Goal: Information Seeking & Learning: Learn about a topic

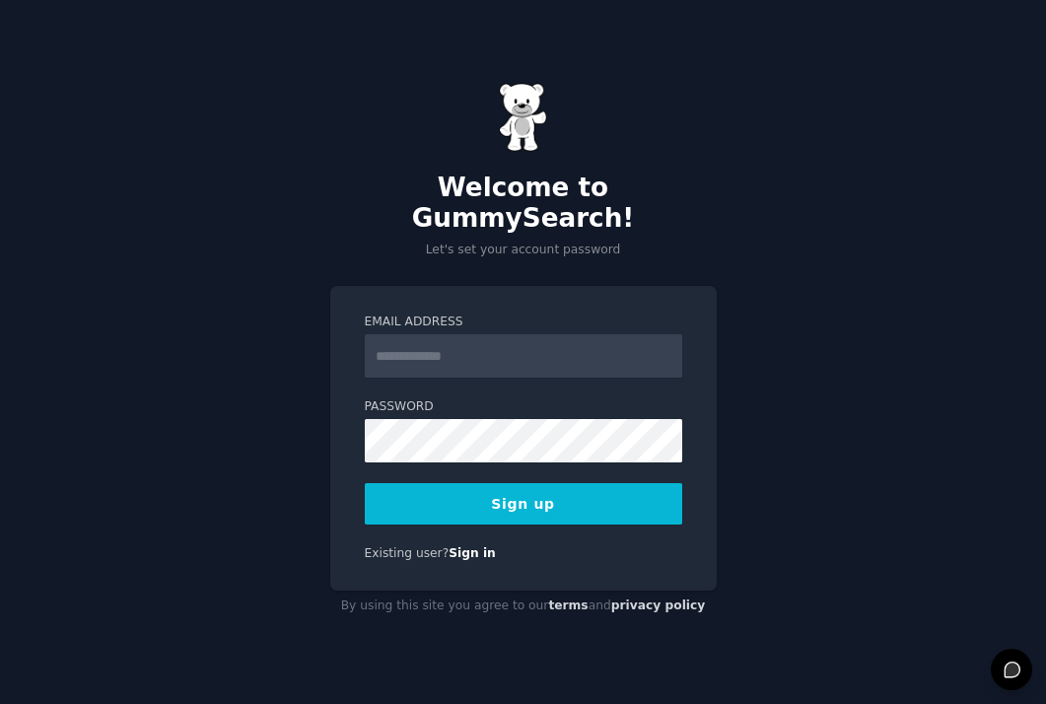
click at [543, 345] on input "Email Address" at bounding box center [523, 355] width 317 height 43
type input "**********"
click at [535, 496] on button "Sign up" at bounding box center [523, 503] width 317 height 41
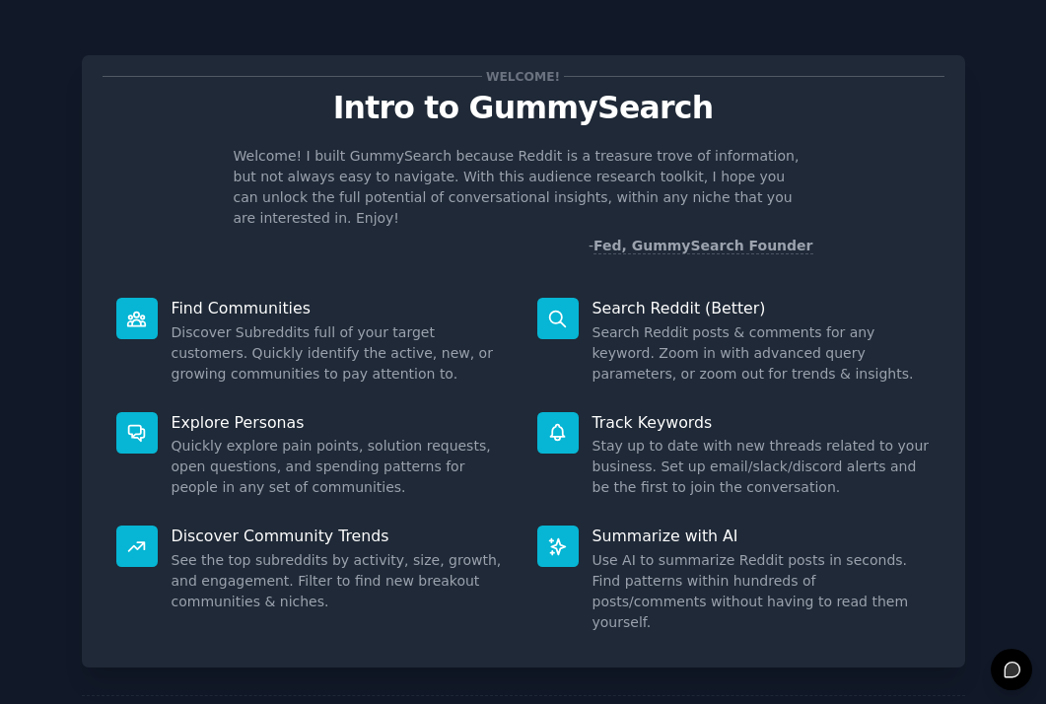
scroll to position [67, 0]
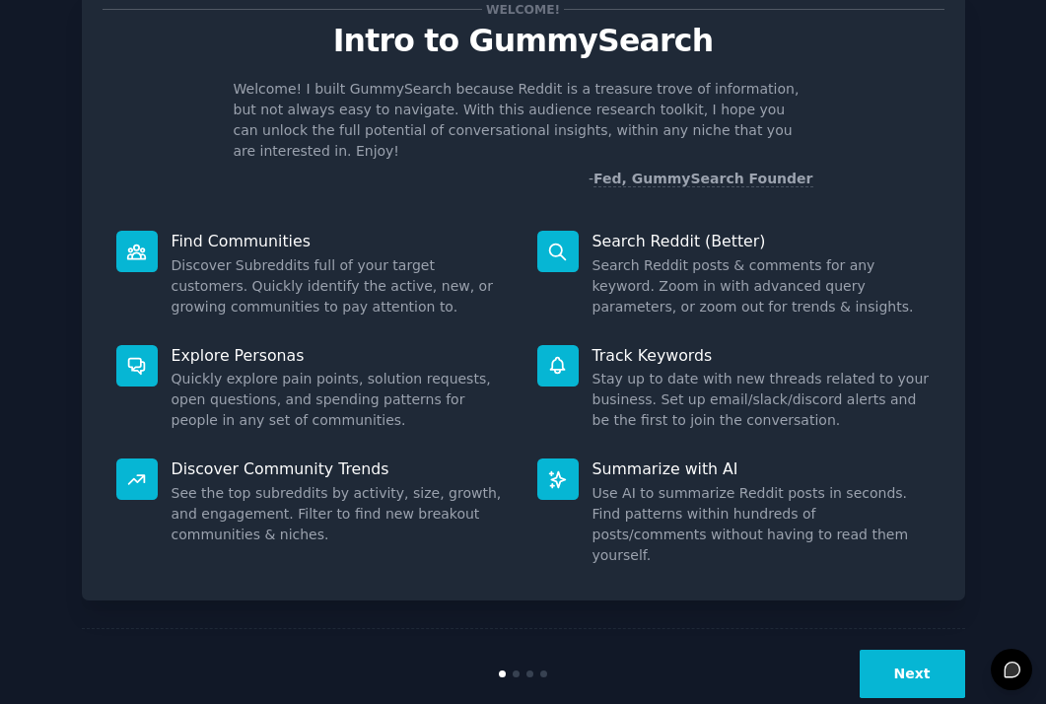
click at [916, 650] on button "Next" at bounding box center [912, 674] width 105 height 48
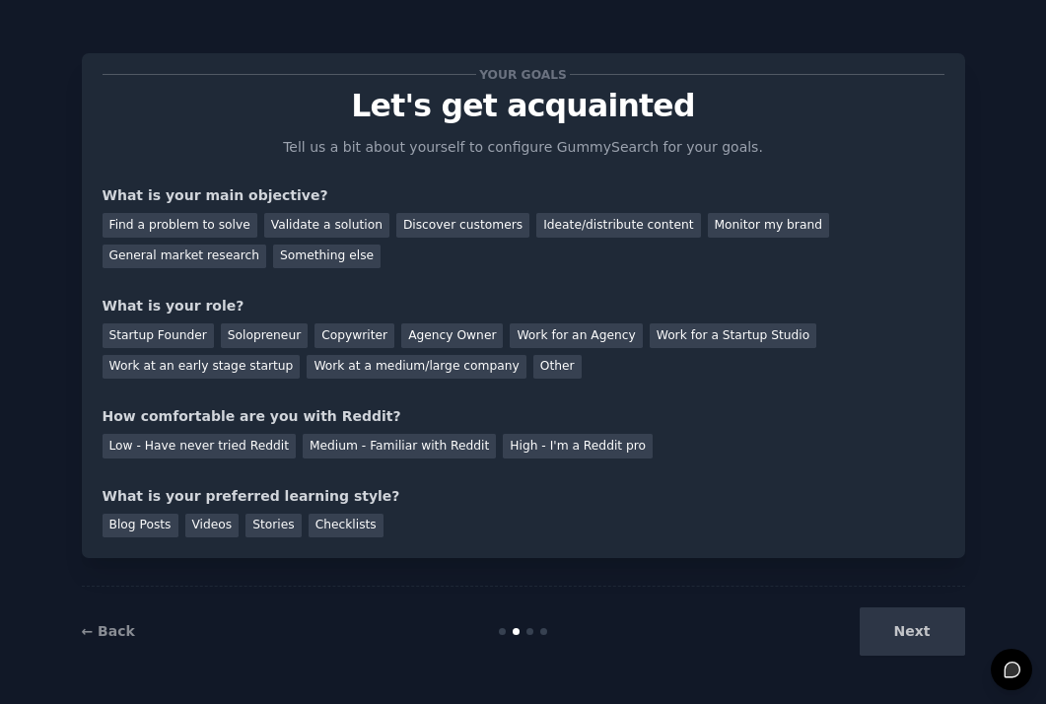
scroll to position [2, 0]
click at [166, 250] on div "General market research" at bounding box center [185, 256] width 165 height 25
click at [174, 226] on div "Find a problem to solve" at bounding box center [180, 225] width 155 height 25
click at [170, 261] on div "General market research" at bounding box center [185, 256] width 165 height 25
click at [195, 229] on div "Find a problem to solve" at bounding box center [180, 225] width 155 height 25
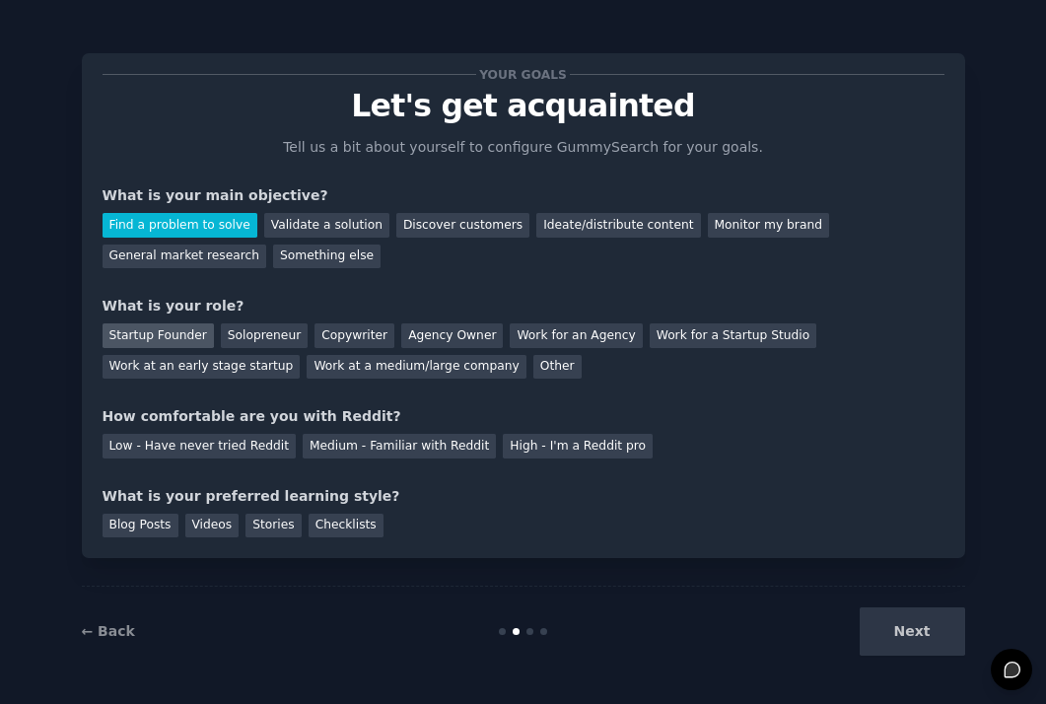
click at [156, 338] on div "Startup Founder" at bounding box center [158, 335] width 111 height 25
click at [346, 439] on div "Medium - Familiar with Reddit" at bounding box center [399, 446] width 193 height 25
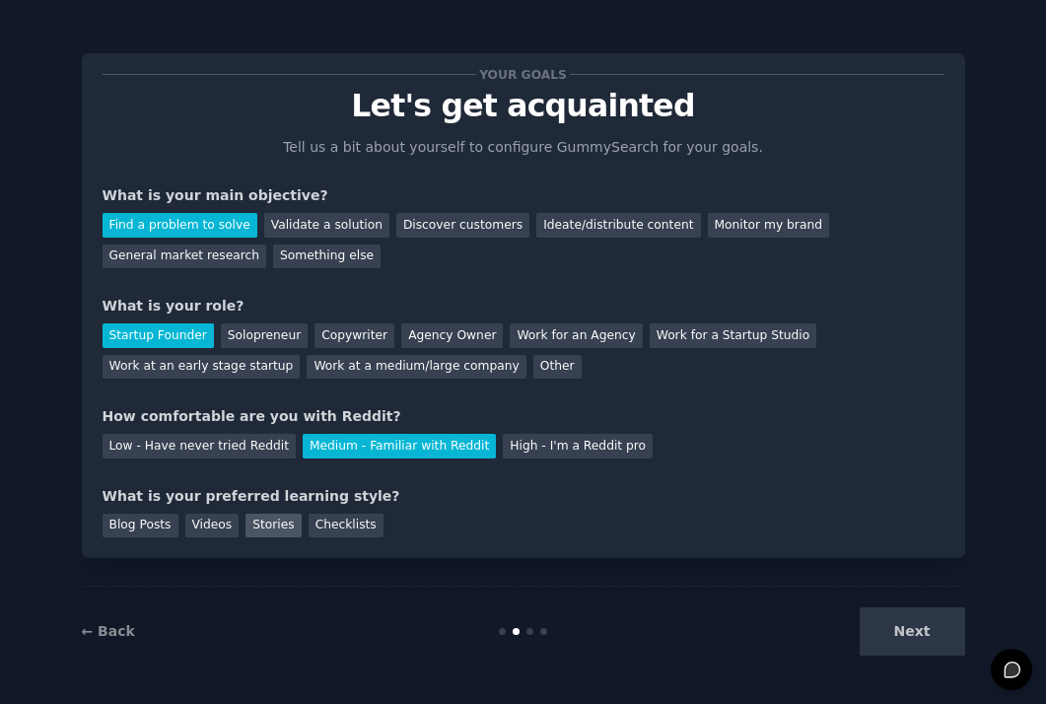
click at [282, 530] on div "Stories" at bounding box center [272, 526] width 55 height 25
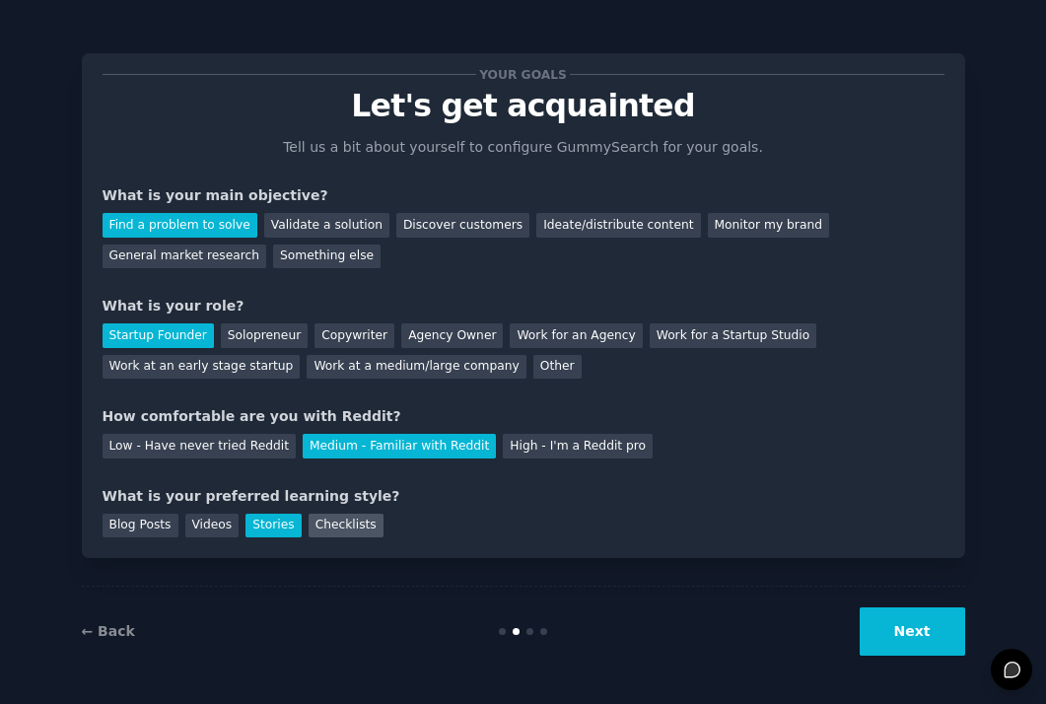
click at [326, 528] on div "Checklists" at bounding box center [346, 526] width 75 height 25
click at [246, 532] on div "Stories" at bounding box center [272, 526] width 55 height 25
click at [222, 530] on div "Videos" at bounding box center [212, 526] width 54 height 25
click at [266, 527] on div "Stories" at bounding box center [272, 526] width 55 height 25
click at [206, 531] on div "Videos" at bounding box center [212, 526] width 54 height 25
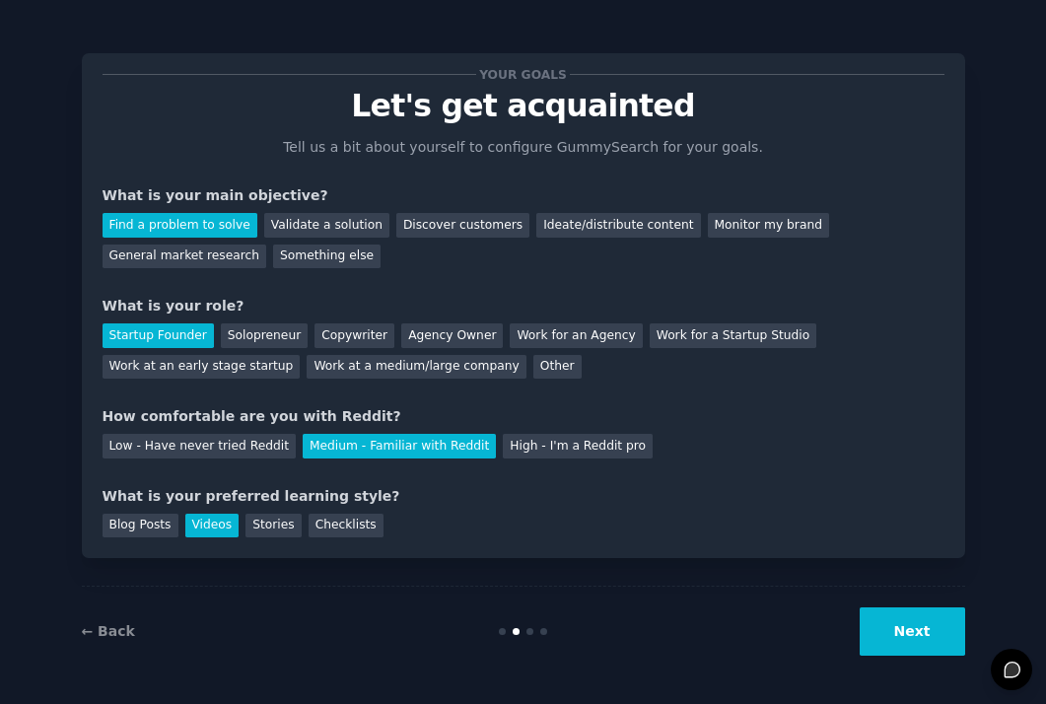
click at [896, 642] on button "Next" at bounding box center [912, 631] width 105 height 48
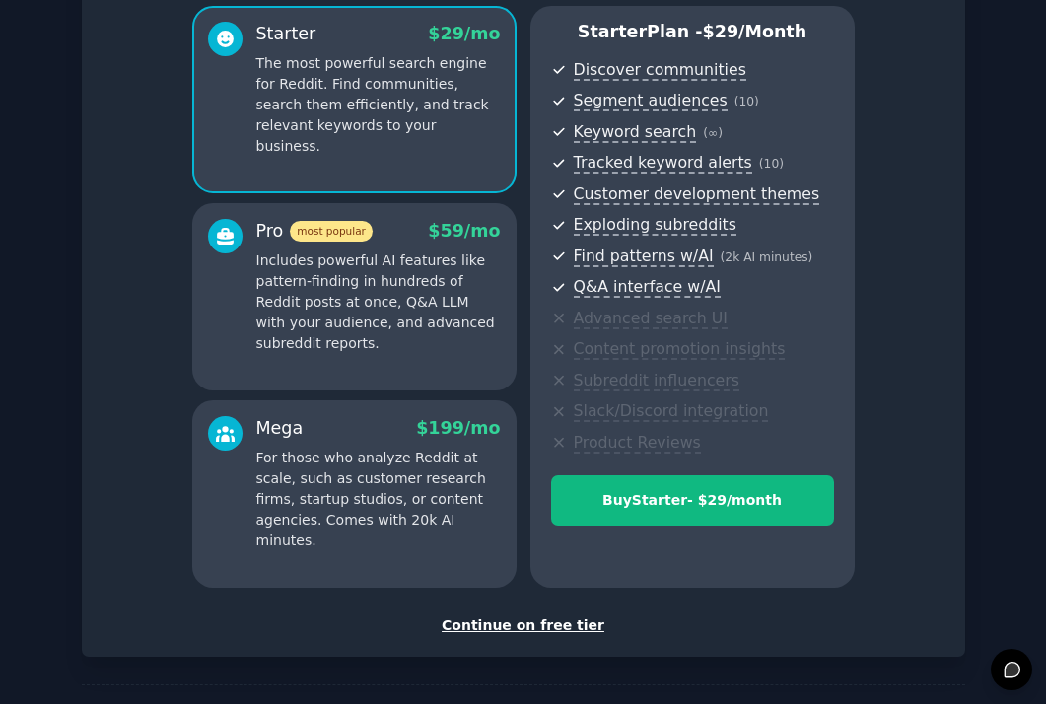
scroll to position [242, 0]
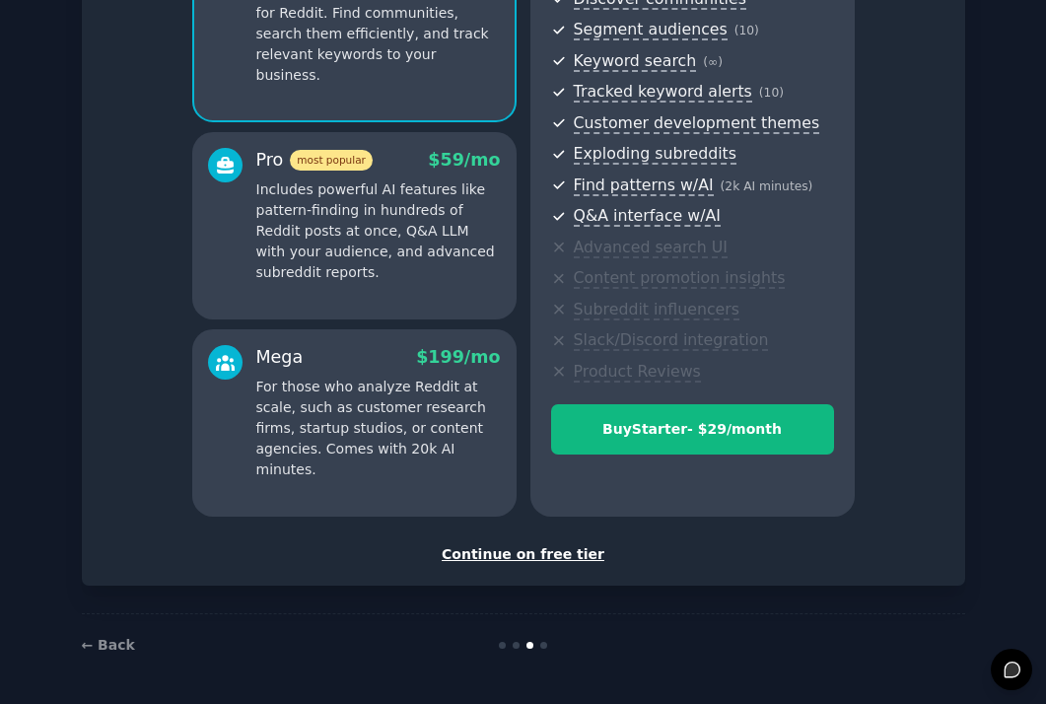
click at [556, 563] on div "Continue on free tier" at bounding box center [524, 554] width 842 height 21
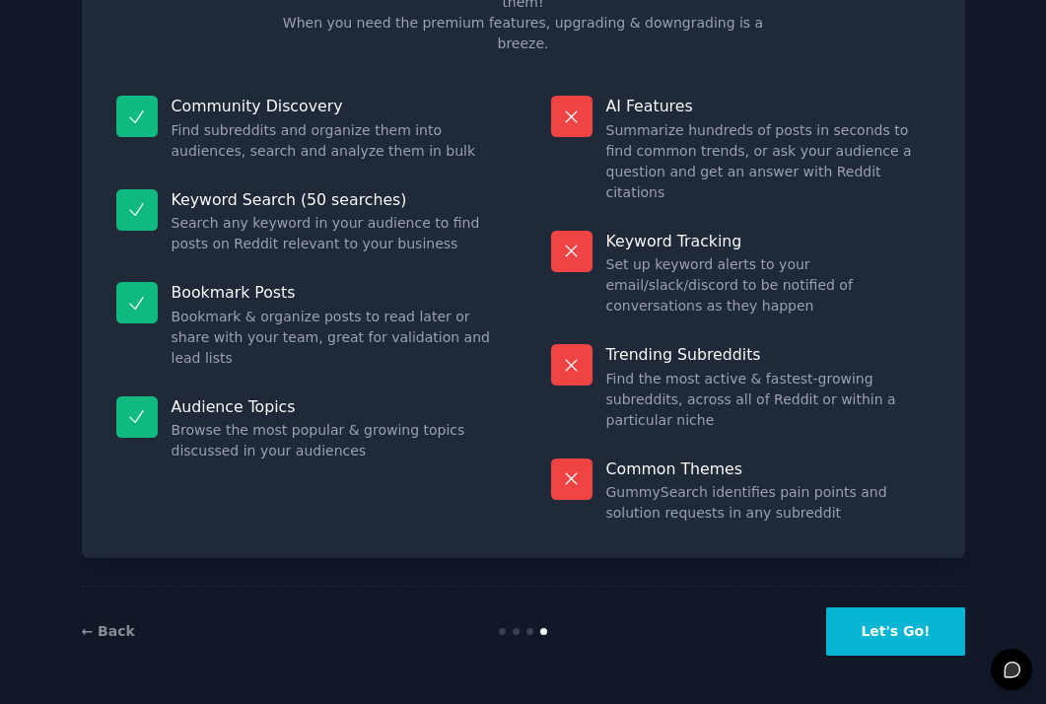
scroll to position [64, 0]
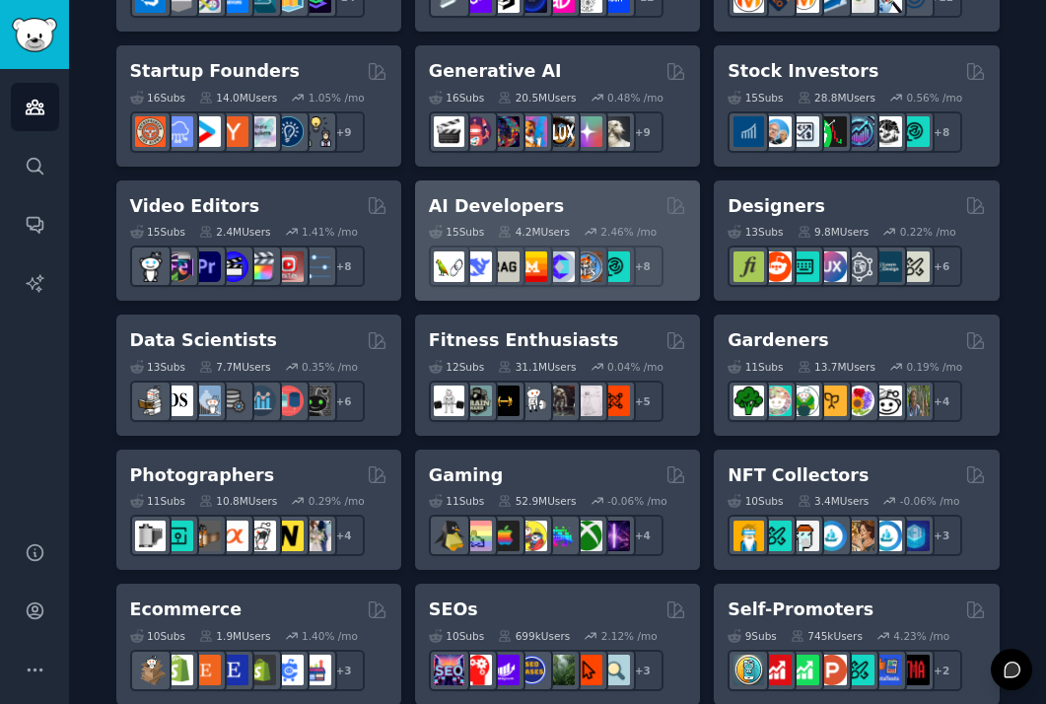
scroll to position [624, 0]
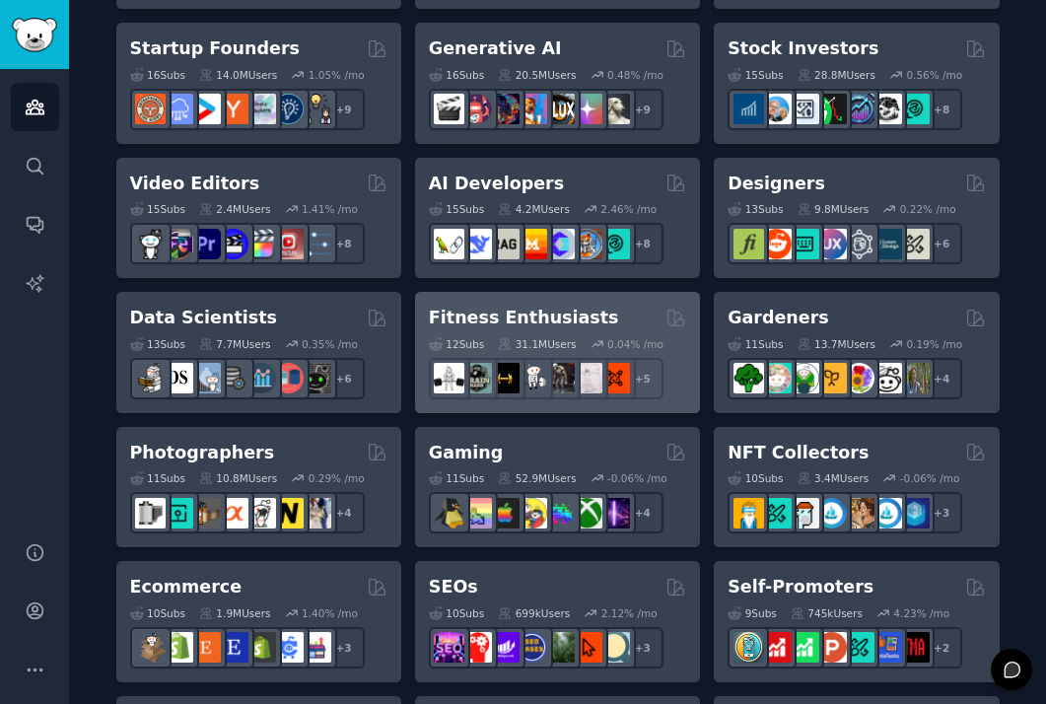
click at [596, 310] on div "Fitness Enthusiasts" at bounding box center [557, 318] width 257 height 25
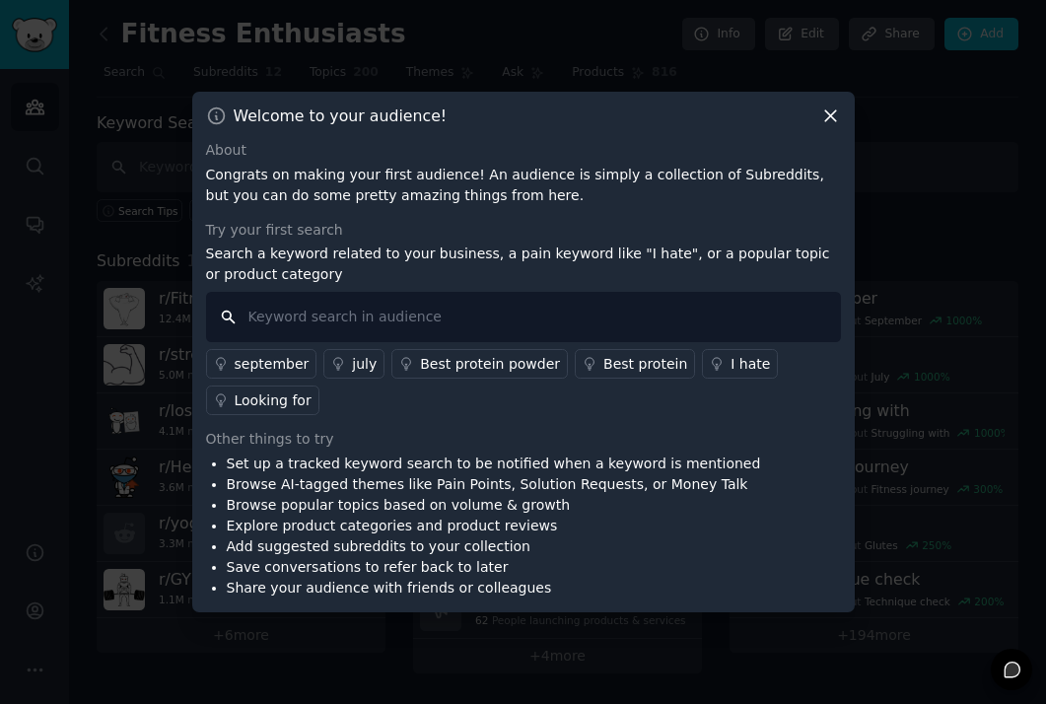
click at [594, 317] on input "text" at bounding box center [523, 317] width 635 height 50
type input "fitness tracking app"
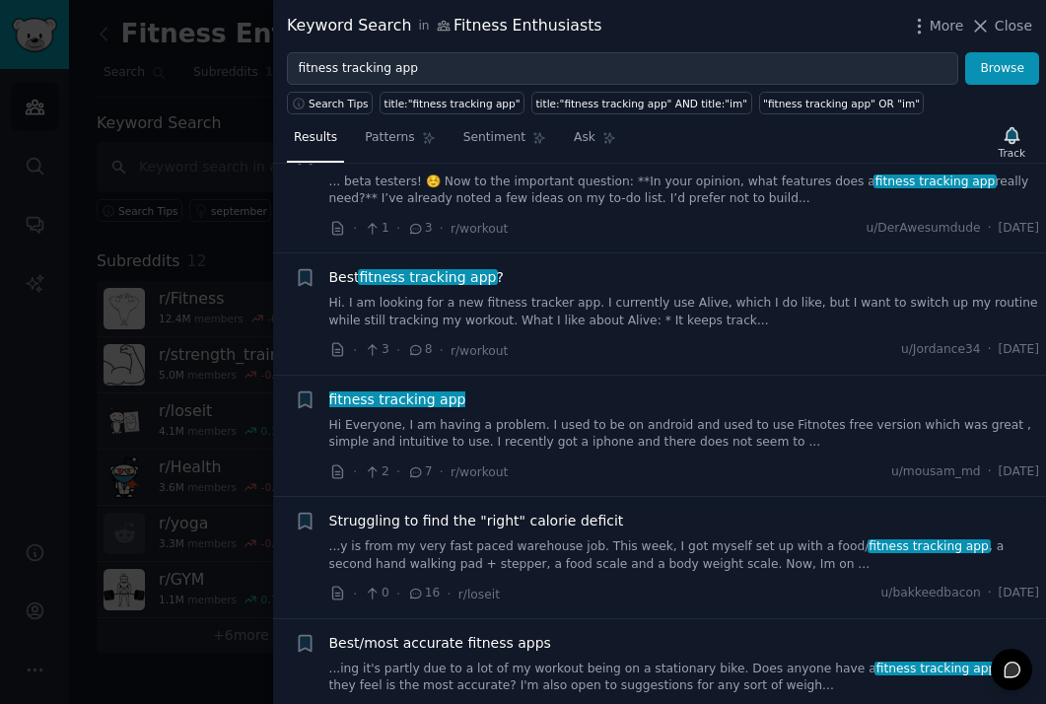
scroll to position [312, 0]
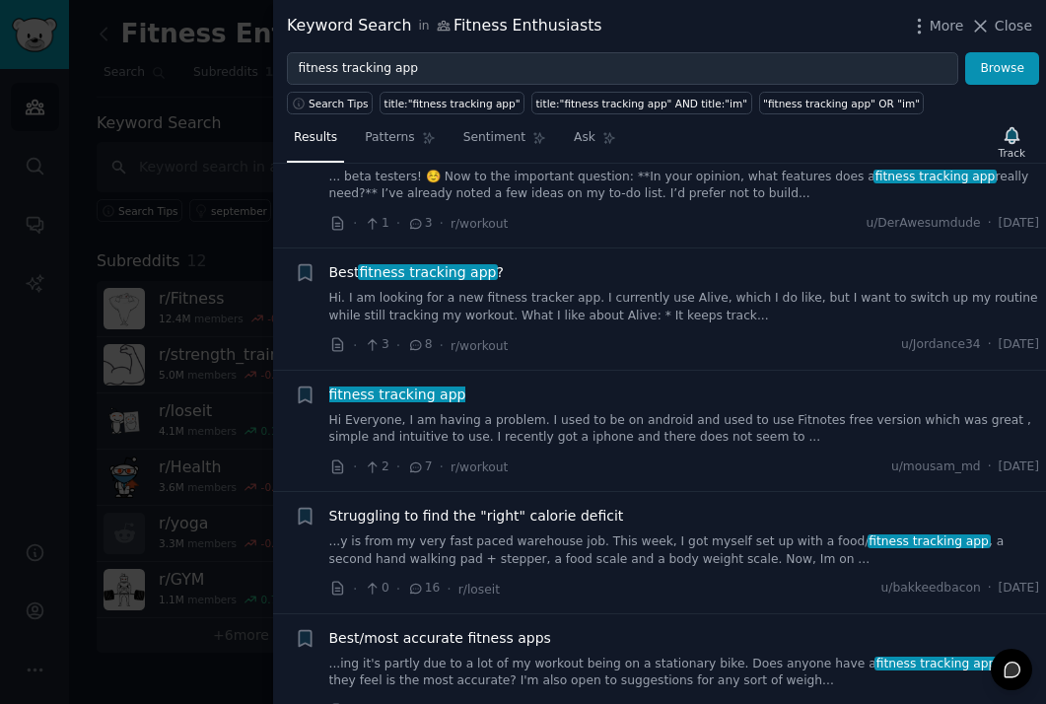
click at [532, 302] on link "Hi. I am looking for a new fitness tracker app. I currently use Alive, which I …" at bounding box center [684, 307] width 711 height 35
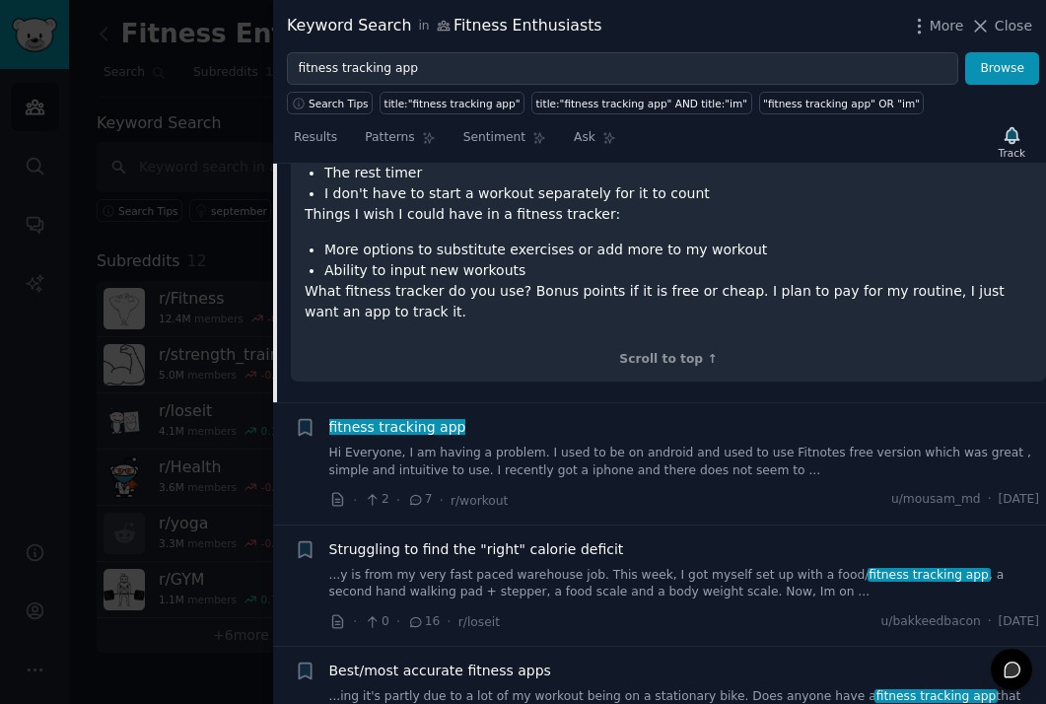
scroll to position [815, 0]
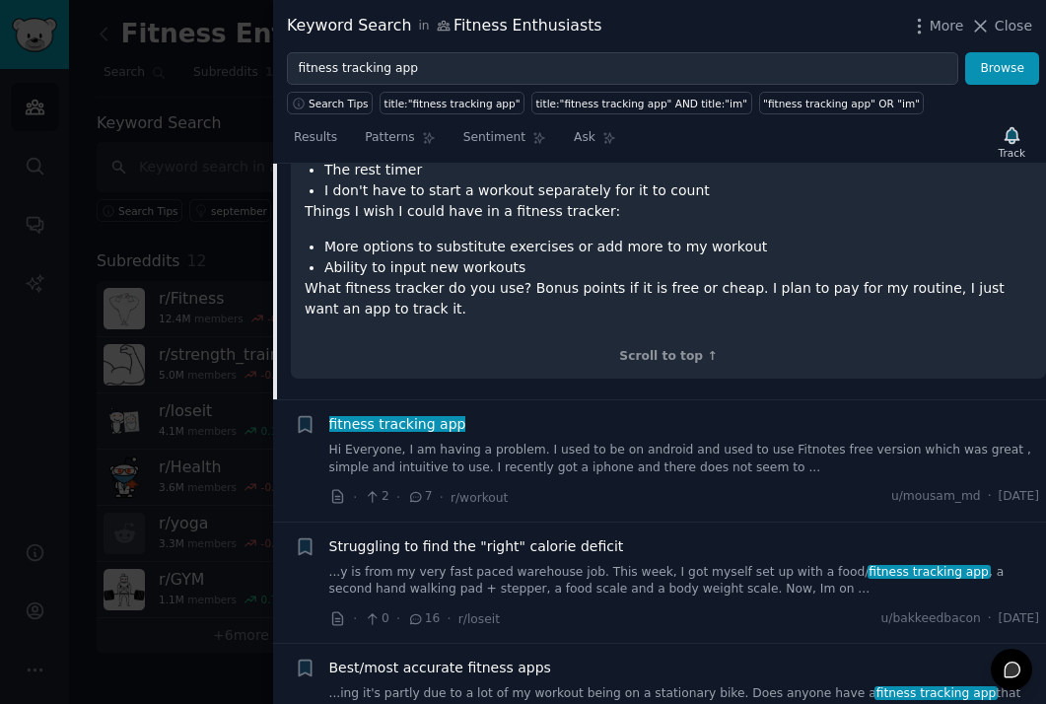
click at [569, 455] on link "Hi Everyone, I am having a problem. I used to be on android and used to use Fit…" at bounding box center [684, 459] width 711 height 35
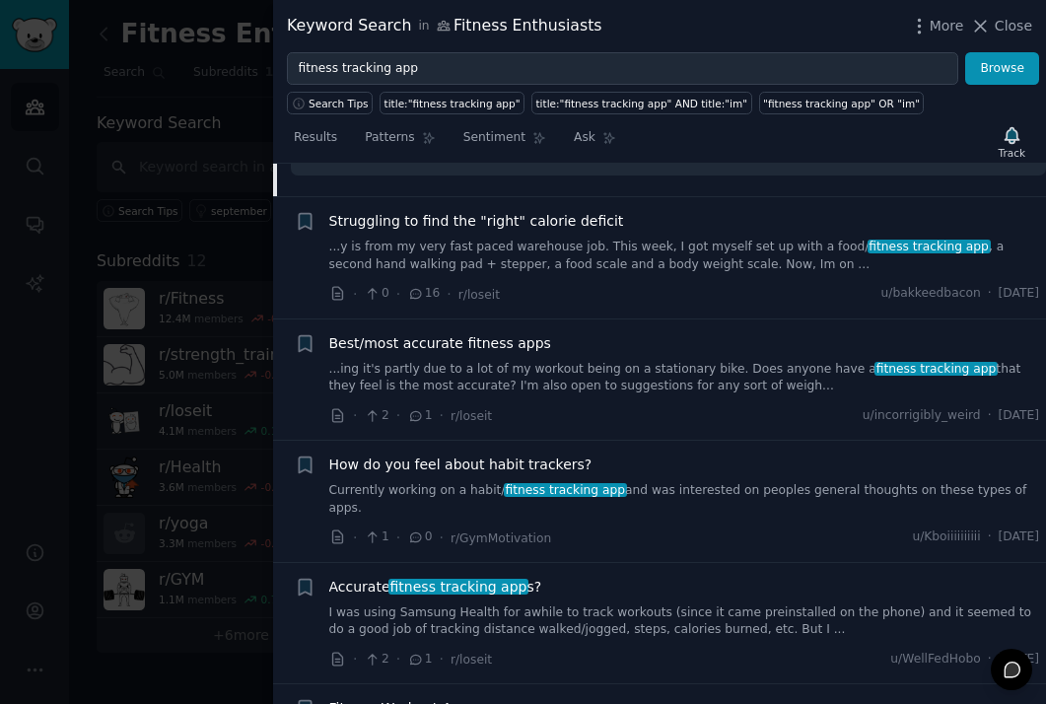
scroll to position [1006, 0]
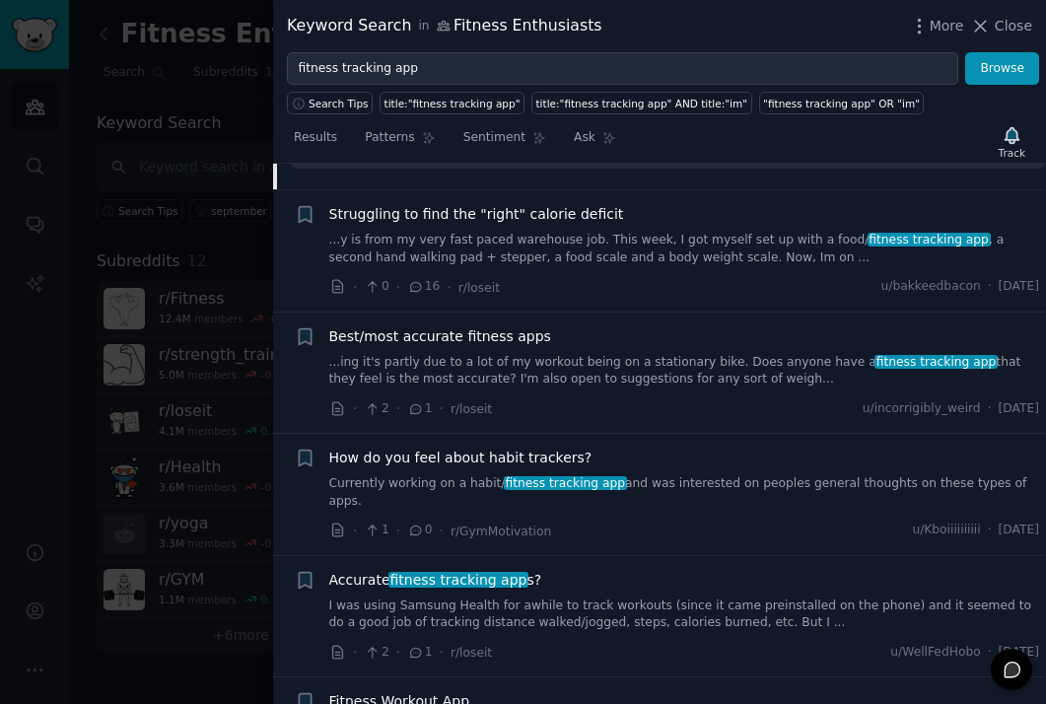
click at [607, 448] on div "How do you feel about habit trackers?" at bounding box center [684, 458] width 711 height 21
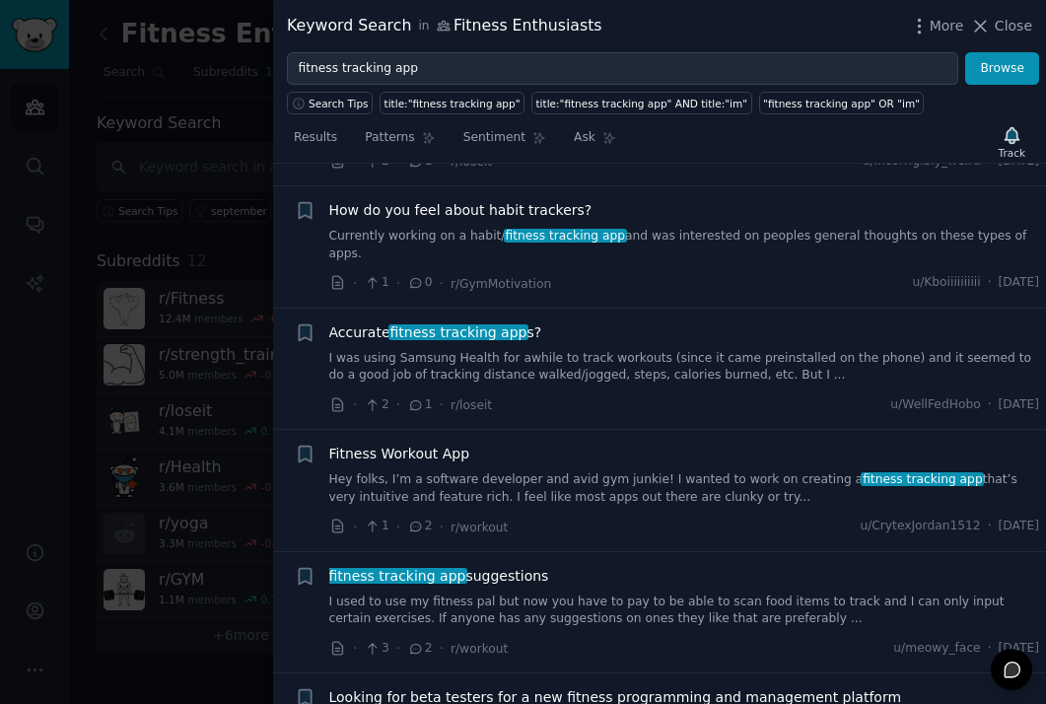
scroll to position [1261, 0]
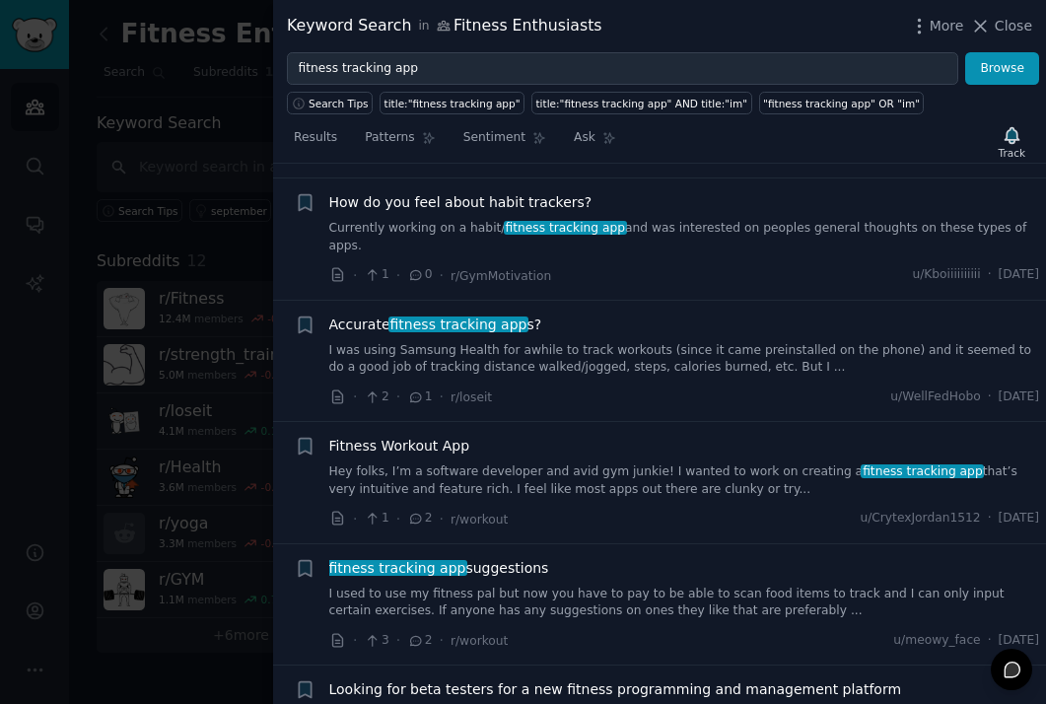
click at [517, 558] on span "fitness tracking app suggestions" at bounding box center [439, 568] width 220 height 21
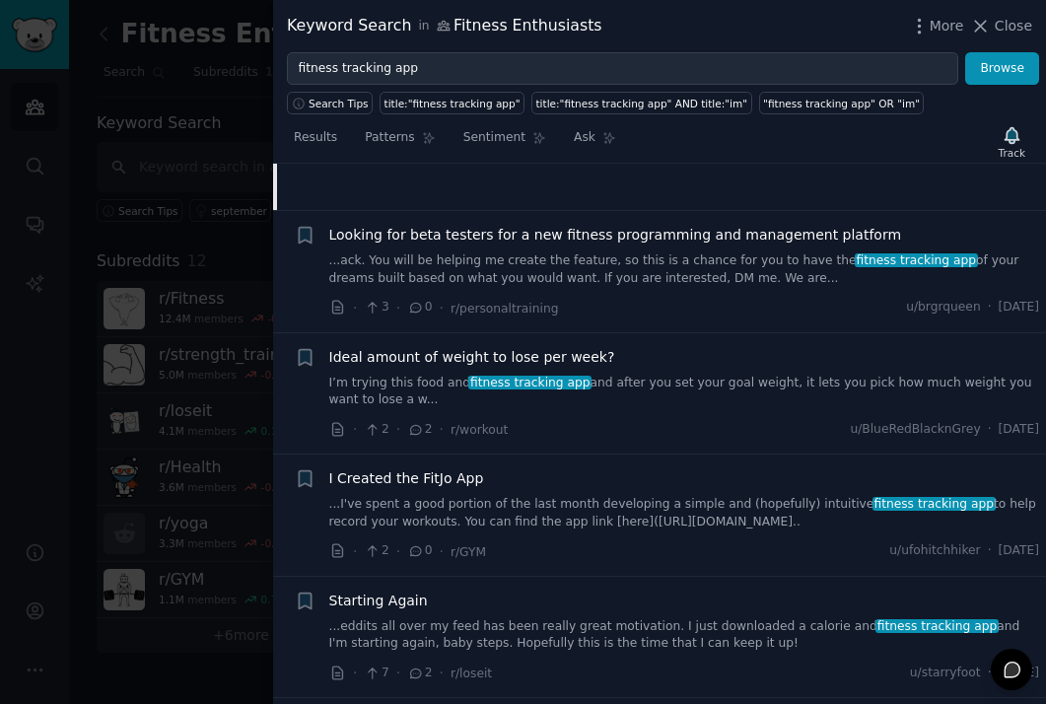
scroll to position [1642, 0]
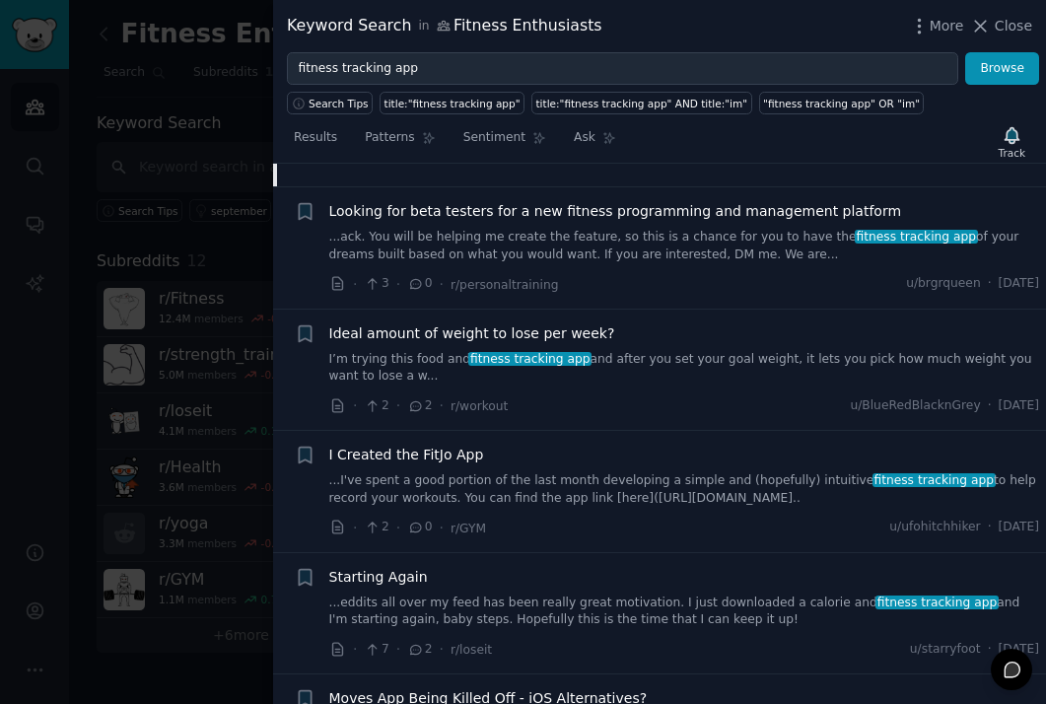
click at [525, 472] on link "...I've spent a good portion of the last month developing a simple and (hopeful…" at bounding box center [684, 489] width 711 height 35
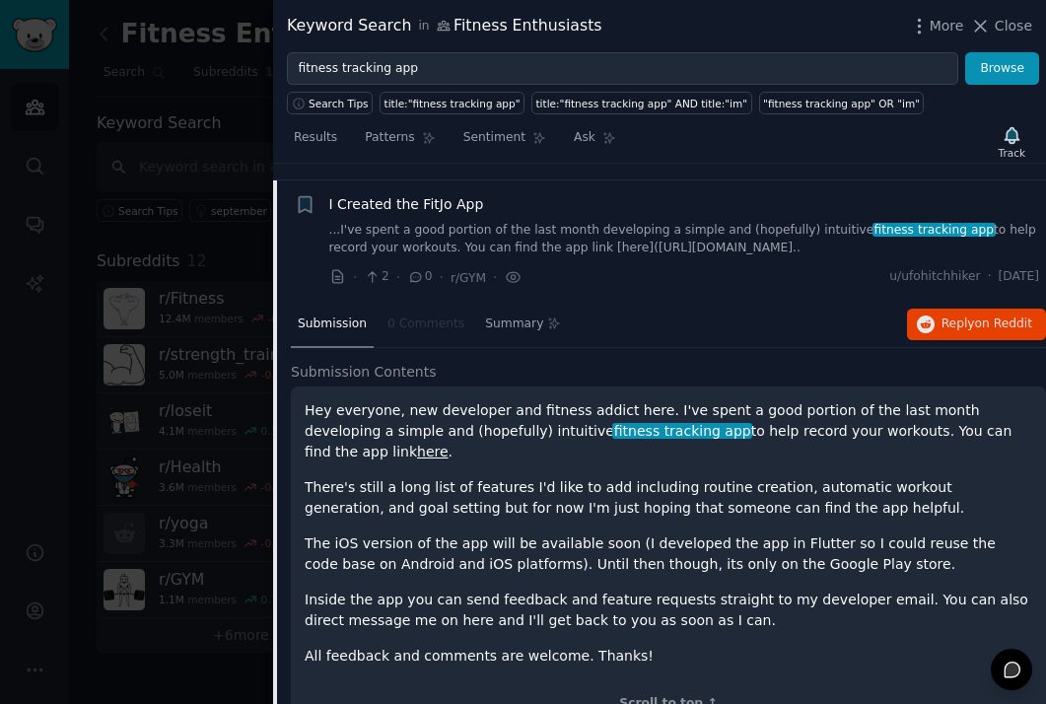
scroll to position [1596, 0]
click at [612, 424] on span "fitness tracking app" at bounding box center [682, 432] width 140 height 16
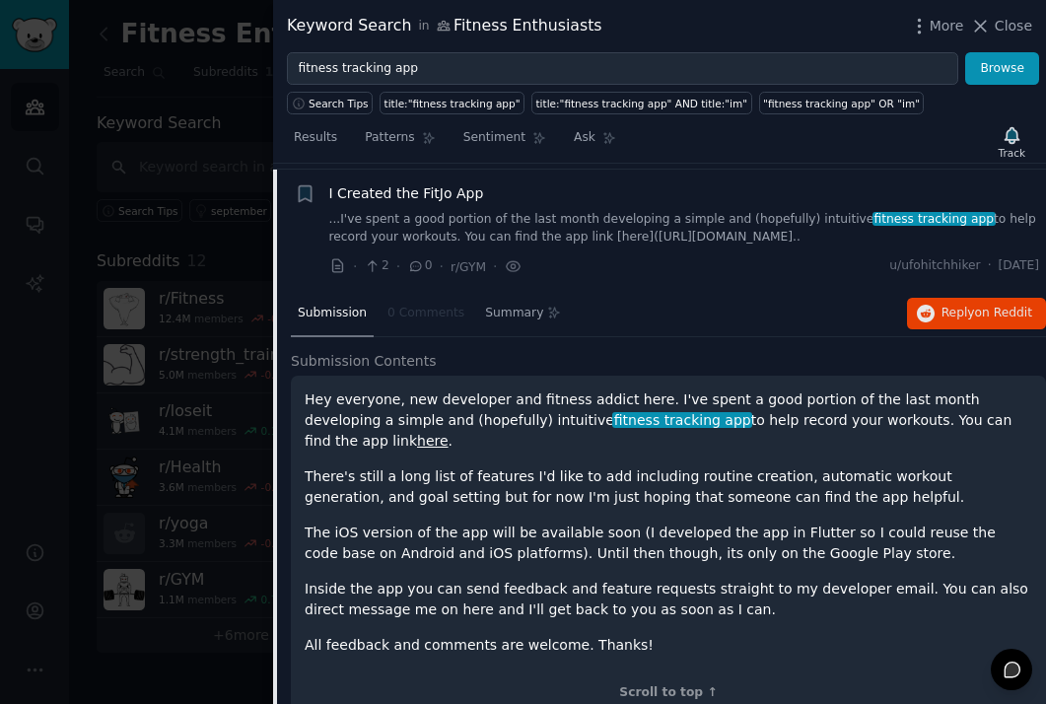
scroll to position [1611, 0]
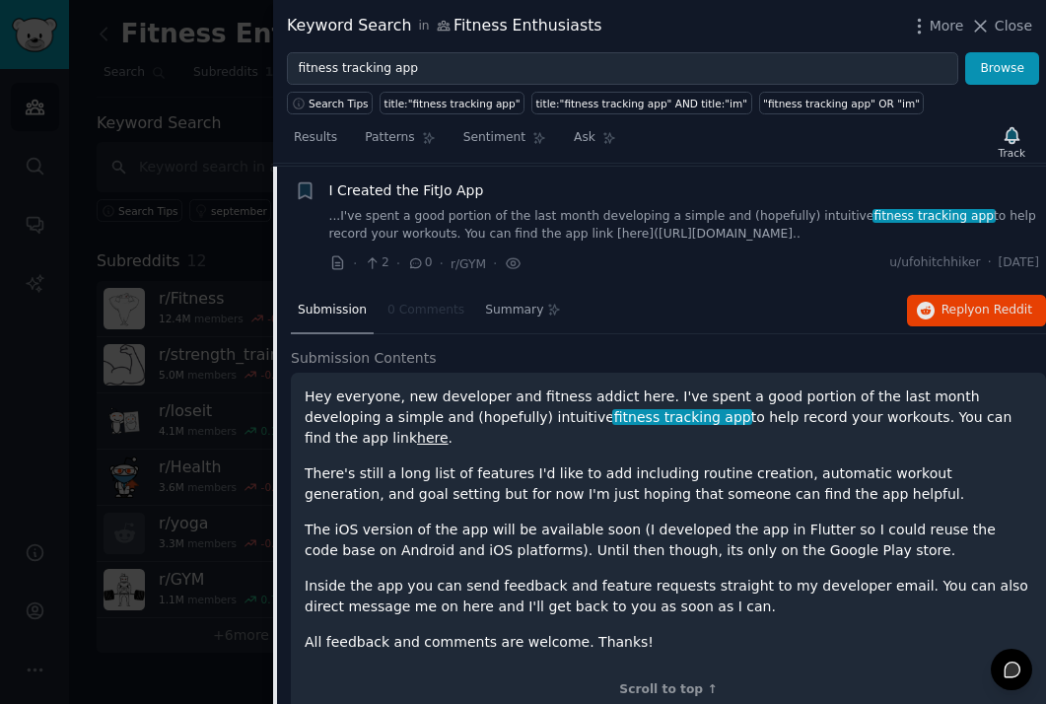
click at [449, 430] on link "here" at bounding box center [433, 438] width 32 height 16
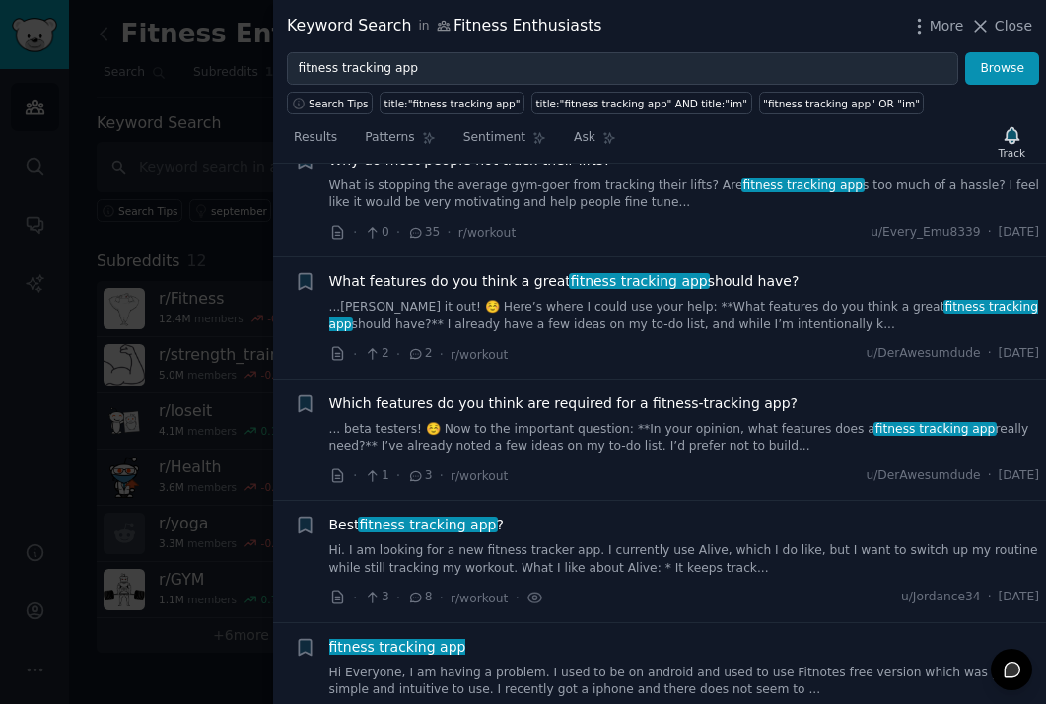
scroll to position [0, 0]
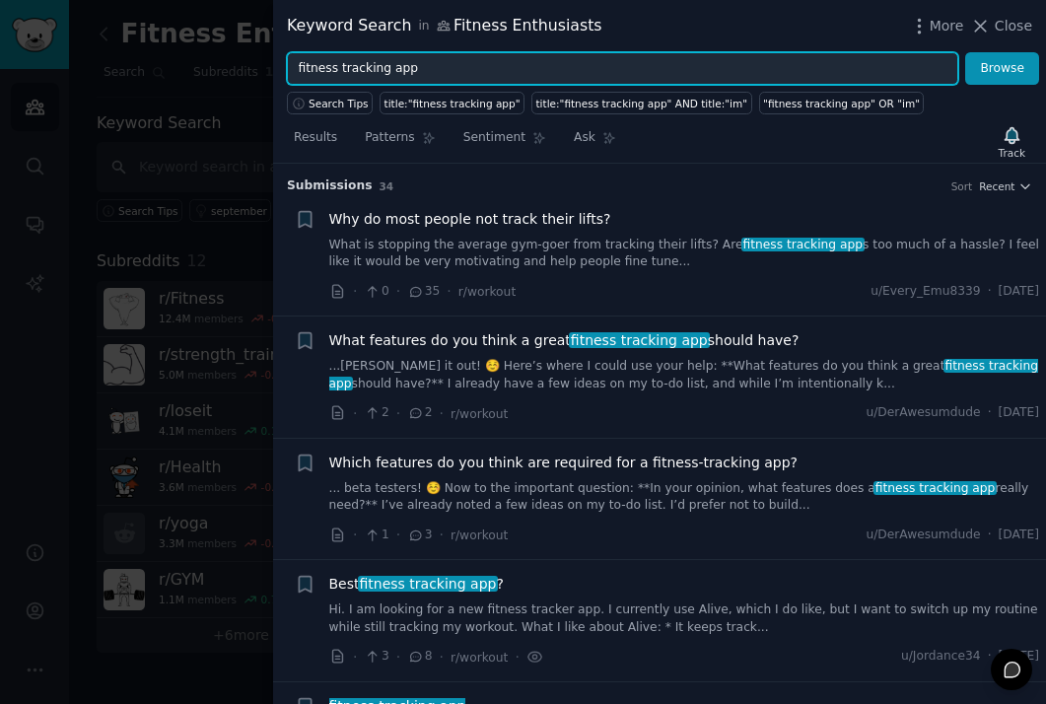
click at [393, 71] on input "fitness tracking app" at bounding box center [622, 69] width 671 height 34
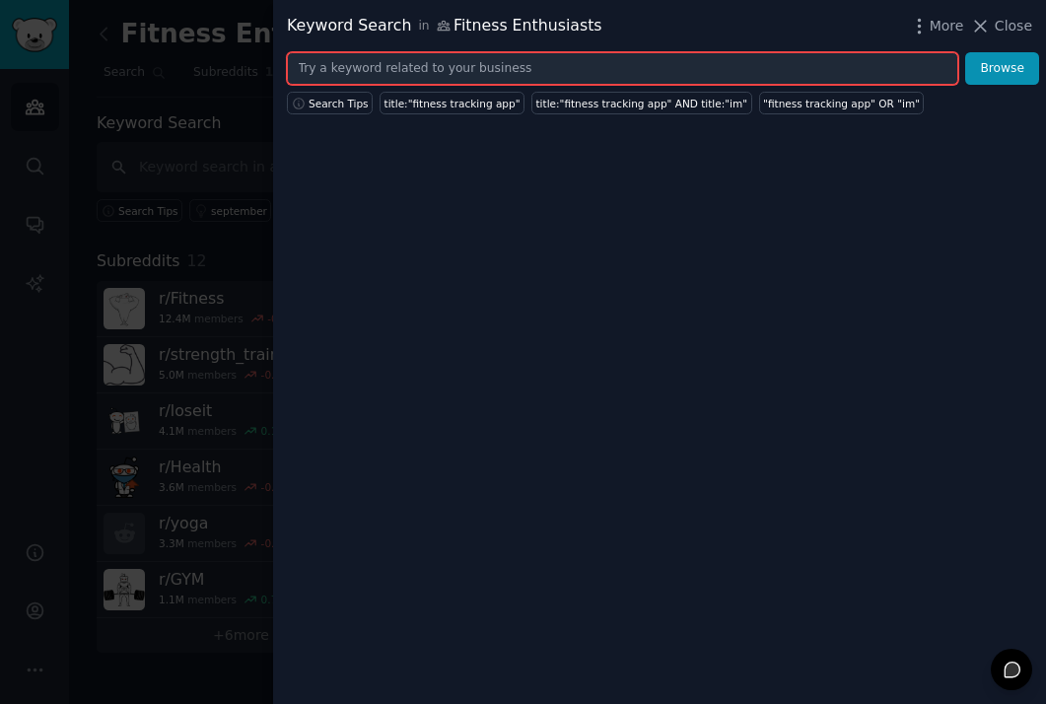
click at [965, 52] on button "Browse" at bounding box center [1002, 69] width 74 height 34
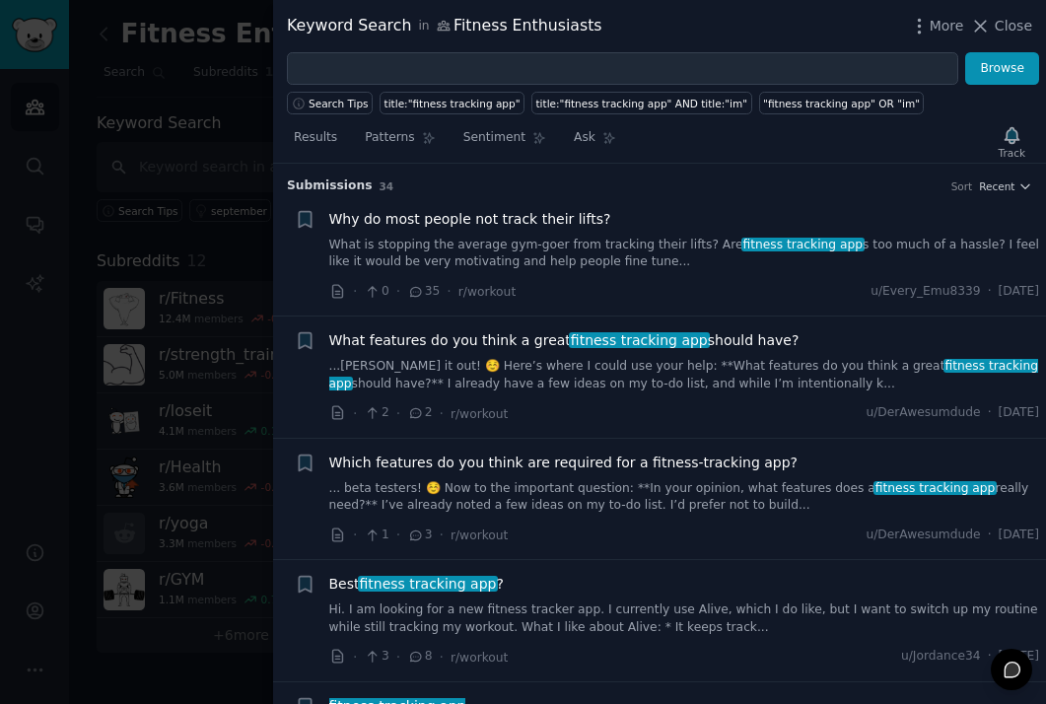
click at [225, 249] on div at bounding box center [523, 352] width 1046 height 704
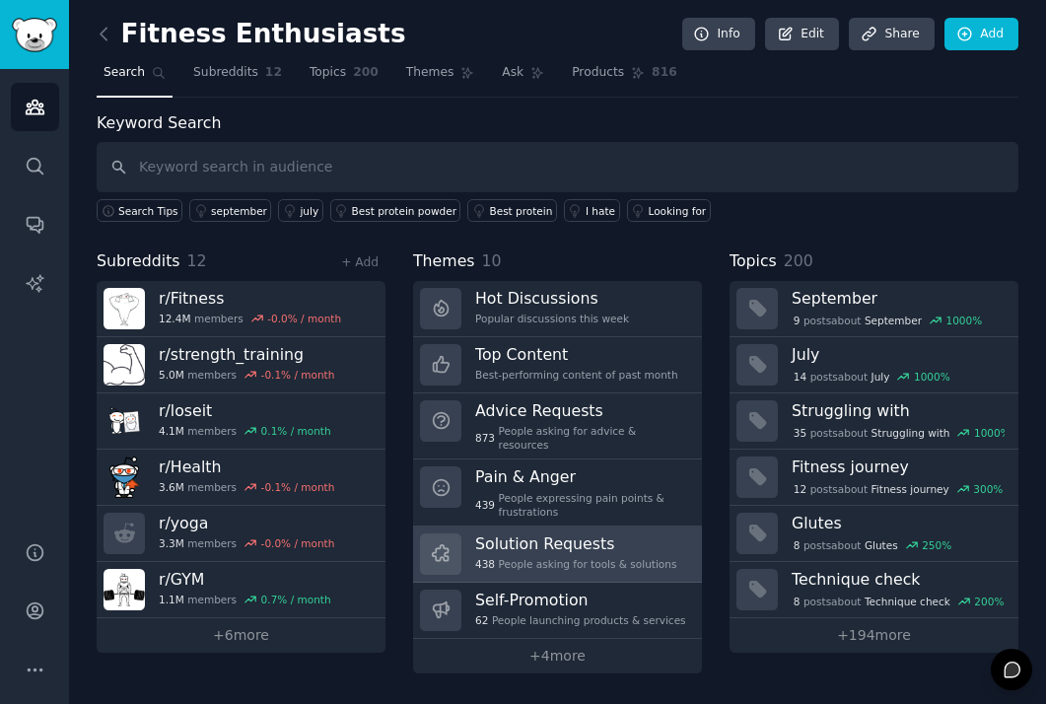
click at [611, 533] on h3 "Solution Requests" at bounding box center [575, 543] width 201 height 21
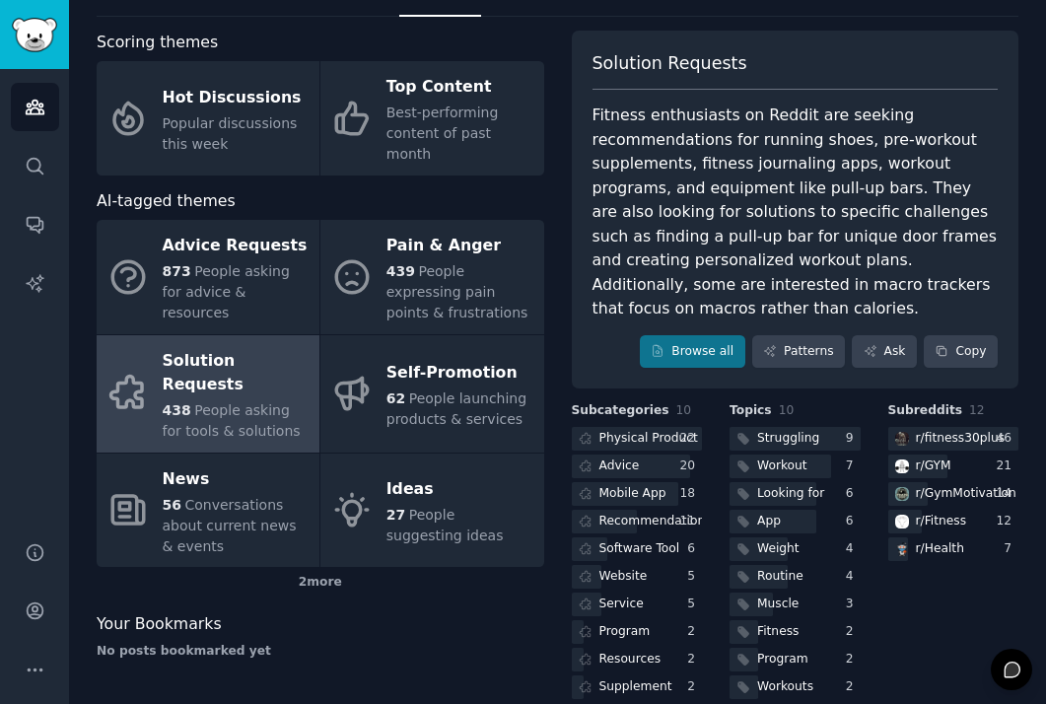
scroll to position [106, 0]
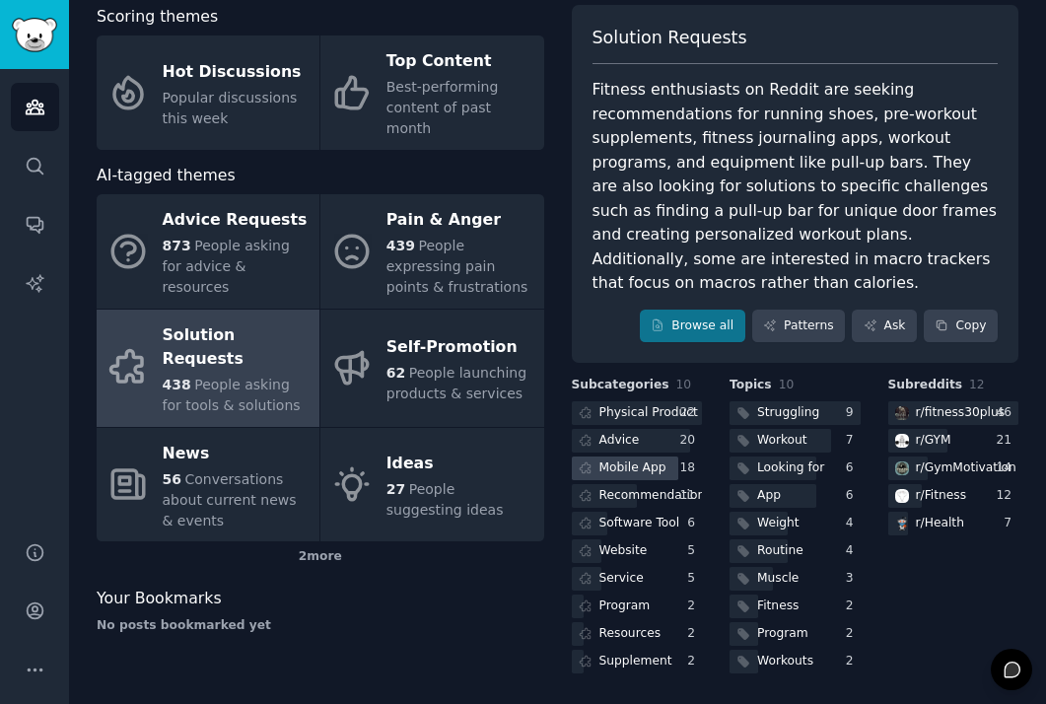
click at [652, 471] on div "Mobile App" at bounding box center [632, 468] width 67 height 18
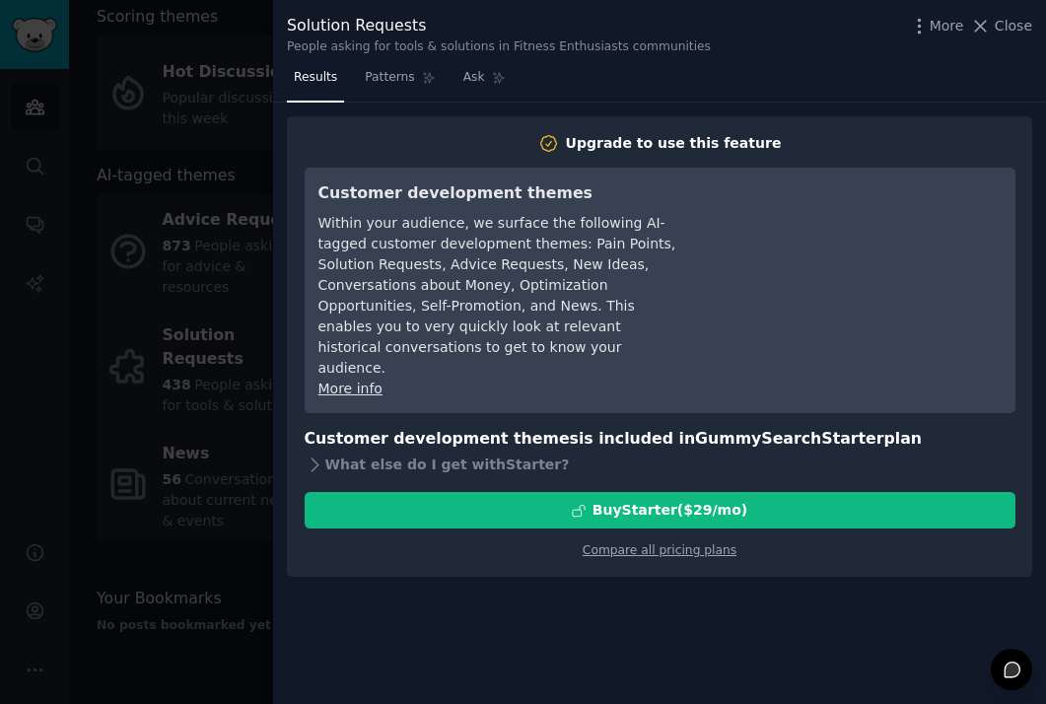
click at [280, 373] on div "Results Patterns Ask Upgrade to use this feature Customer development themes Wi…" at bounding box center [659, 383] width 773 height 642
click at [1011, 31] on span "Close" at bounding box center [1013, 26] width 37 height 21
